Goal: Task Accomplishment & Management: Use online tool/utility

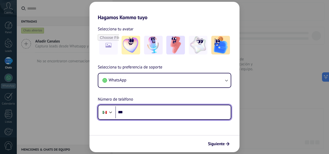
click at [150, 113] on input "***" at bounding box center [172, 112] width 115 height 12
type input "**********"
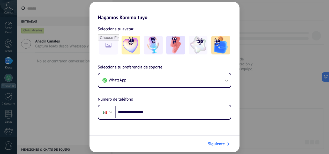
click at [220, 144] on span "Siguiente" at bounding box center [216, 144] width 17 height 4
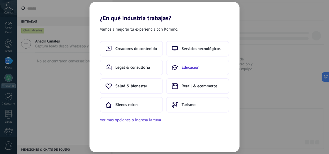
click at [187, 68] on span "Educación" at bounding box center [191, 67] width 18 height 5
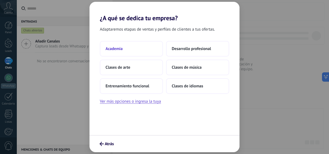
click at [142, 49] on button "Academia" at bounding box center [131, 49] width 63 height 16
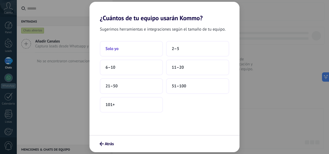
click at [126, 50] on button "Solo yo" at bounding box center [131, 49] width 63 height 16
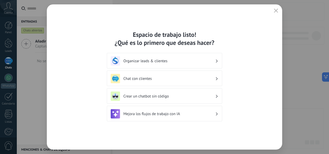
click at [275, 10] on use "button" at bounding box center [276, 11] width 4 height 4
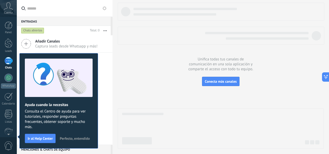
click at [74, 139] on span "Perfecto, entendido" at bounding box center [75, 138] width 30 height 4
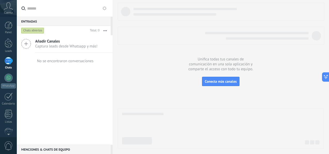
click at [8, 4] on icon at bounding box center [8, 6] width 9 height 8
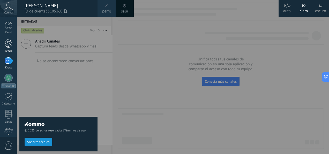
click at [6, 48] on div at bounding box center [9, 43] width 8 height 10
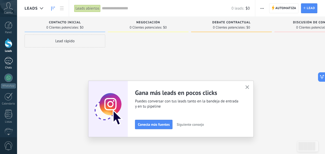
click at [8, 64] on div at bounding box center [8, 61] width 8 height 8
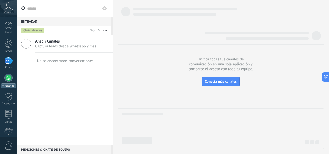
click at [9, 78] on div at bounding box center [8, 77] width 8 height 8
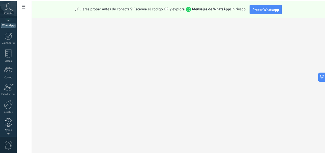
scroll to position [61, 0]
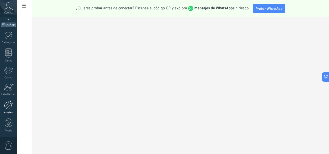
click at [7, 104] on div at bounding box center [8, 104] width 9 height 9
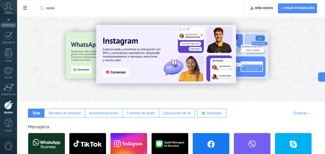
click at [89, 29] on div at bounding box center [171, 57] width 308 height 74
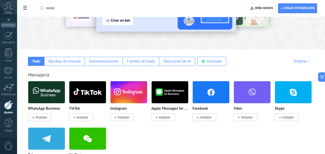
scroll to position [78, 0]
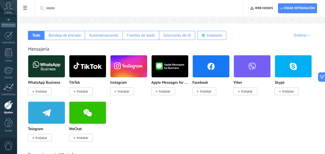
click at [205, 91] on span "Instalar" at bounding box center [206, 91] width 12 height 5
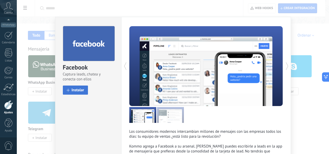
click at [72, 93] on button "Instalar" at bounding box center [75, 89] width 25 height 9
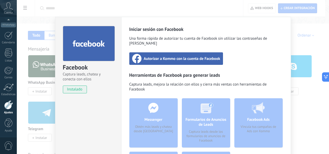
click at [310, 34] on div "Facebook Captura leads, chatea y conecta con ellos instalado Desinstalar Inicia…" at bounding box center [173, 77] width 312 height 154
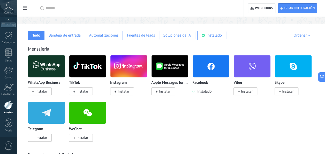
click at [210, 73] on img at bounding box center [211, 66] width 37 height 25
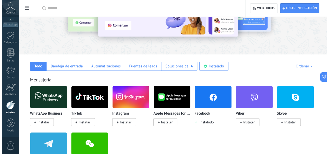
scroll to position [52, 0]
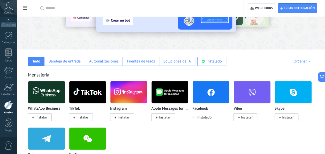
click at [204, 117] on span "Instalado" at bounding box center [203, 117] width 16 height 5
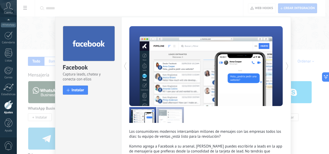
click at [89, 49] on div at bounding box center [89, 43] width 52 height 35
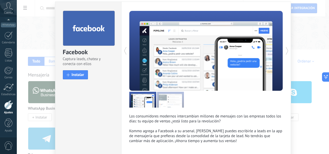
scroll to position [0, 0]
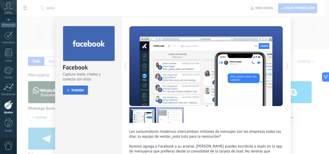
click at [77, 91] on span "Instalar" at bounding box center [78, 90] width 13 height 4
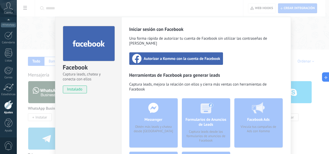
click at [210, 56] on span "Autorizar a Kommo con la cuenta de Facebook" at bounding box center [182, 58] width 77 height 5
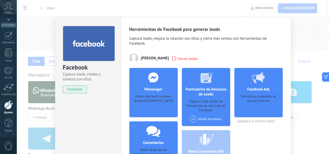
click at [145, 98] on div "Obtén más leads y chatea desde [GEOGRAPHIC_DATA]" at bounding box center [154, 102] width 40 height 16
click at [152, 78] on use at bounding box center [153, 77] width 10 height 10
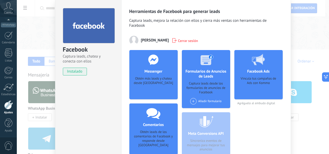
scroll to position [26, 0]
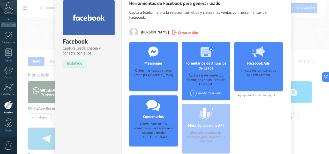
click at [153, 52] on icon at bounding box center [153, 51] width 13 height 10
drag, startPoint x: 153, startPoint y: 52, endPoint x: 153, endPoint y: 75, distance: 22.3
click at [153, 75] on div "Obtén más leads y chatea desde [GEOGRAPHIC_DATA]" at bounding box center [154, 76] width 40 height 16
click at [155, 57] on div at bounding box center [153, 51] width 51 height 19
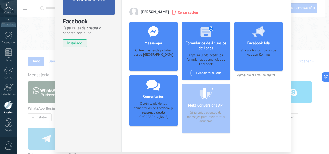
scroll to position [38, 0]
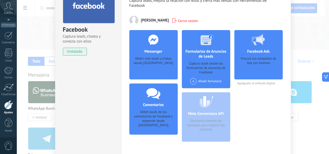
click at [157, 45] on div at bounding box center [153, 39] width 51 height 19
drag, startPoint x: 157, startPoint y: 45, endPoint x: 153, endPoint y: 50, distance: 6.0
click at [153, 50] on h4 "Messenger" at bounding box center [153, 51] width 20 height 5
click at [150, 58] on div "Obtén más leads y chatea desde [GEOGRAPHIC_DATA]" at bounding box center [154, 64] width 40 height 16
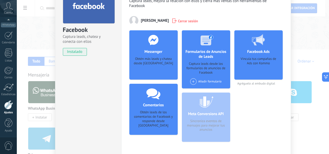
scroll to position [64, 0]
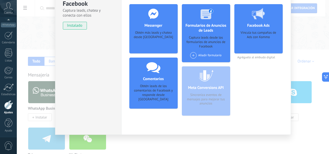
click at [313, 41] on div "Facebook Captura leads, chatea y conecta con ellos instalado Desinstalar Herram…" at bounding box center [173, 77] width 312 height 154
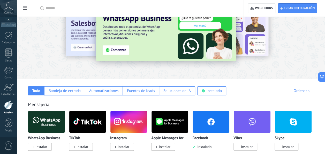
scroll to position [0, 0]
